Goal: Navigation & Orientation: Find specific page/section

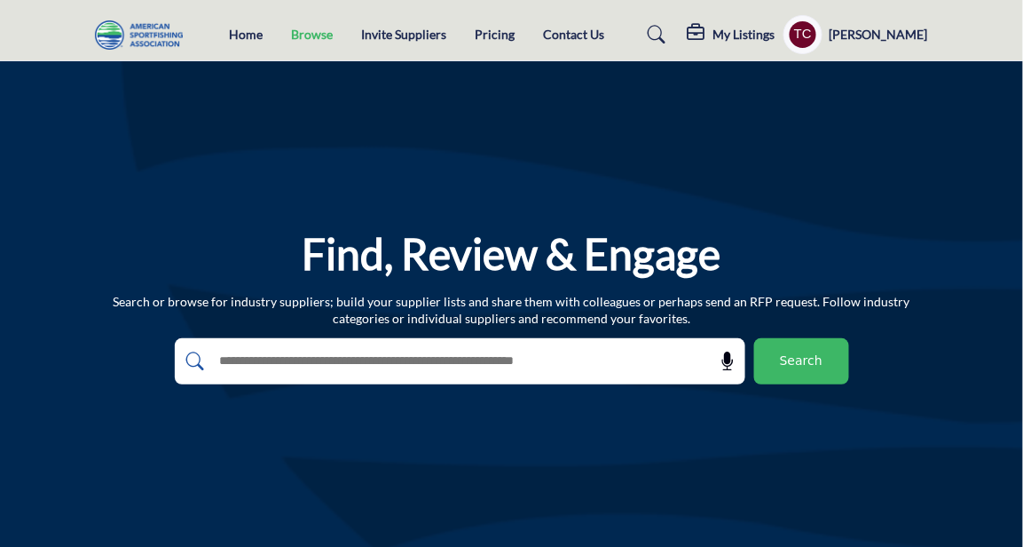
click at [314, 37] on link "Browse" at bounding box center [312, 34] width 42 height 15
